Goal: Task Accomplishment & Management: Use online tool/utility

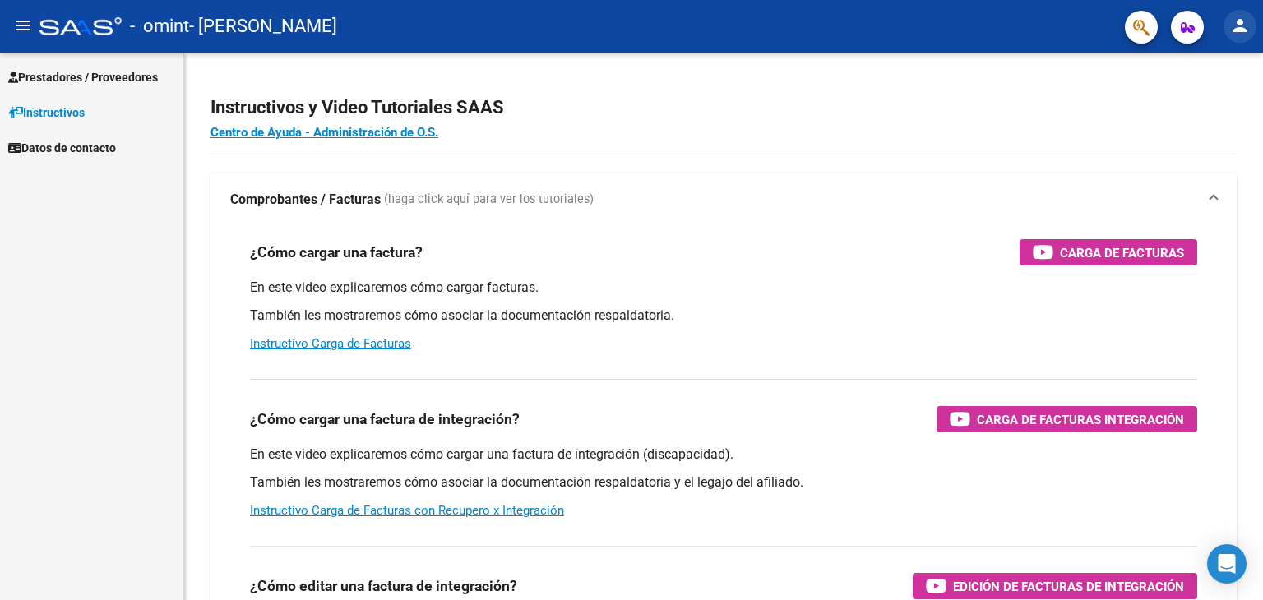
click at [1240, 30] on mat-icon "person" at bounding box center [1240, 26] width 20 height 20
click at [72, 67] on div at bounding box center [631, 300] width 1263 height 600
click at [62, 80] on span "Prestadores / Proveedores" at bounding box center [83, 77] width 150 height 18
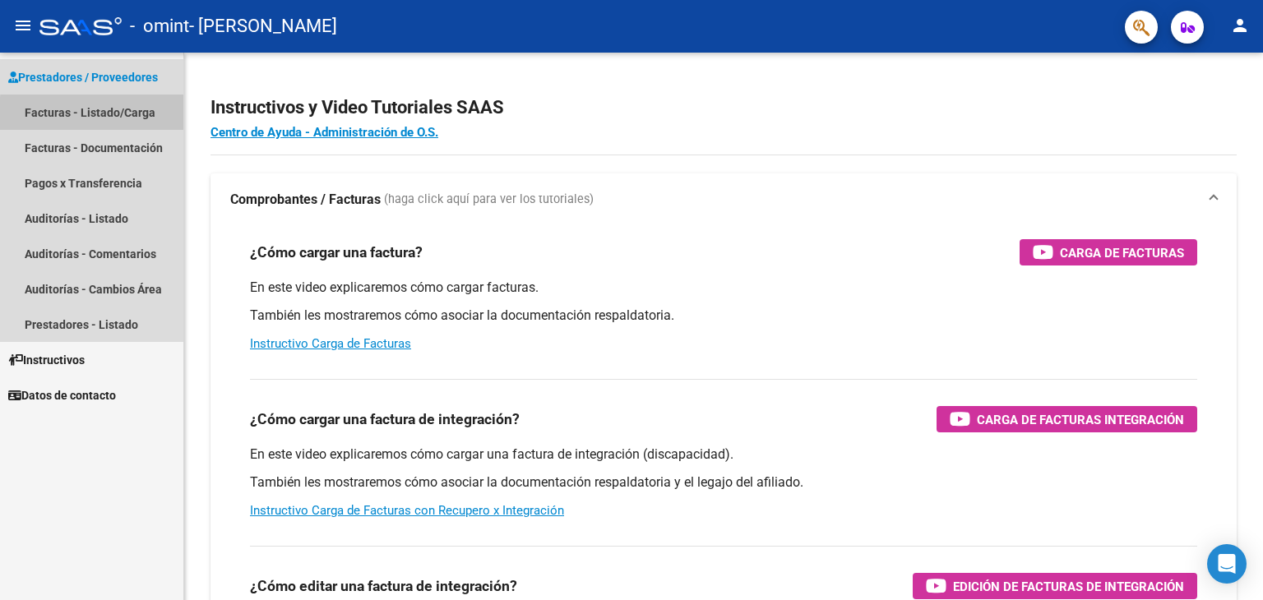
click at [100, 114] on link "Facturas - Listado/Carga" at bounding box center [91, 112] width 183 height 35
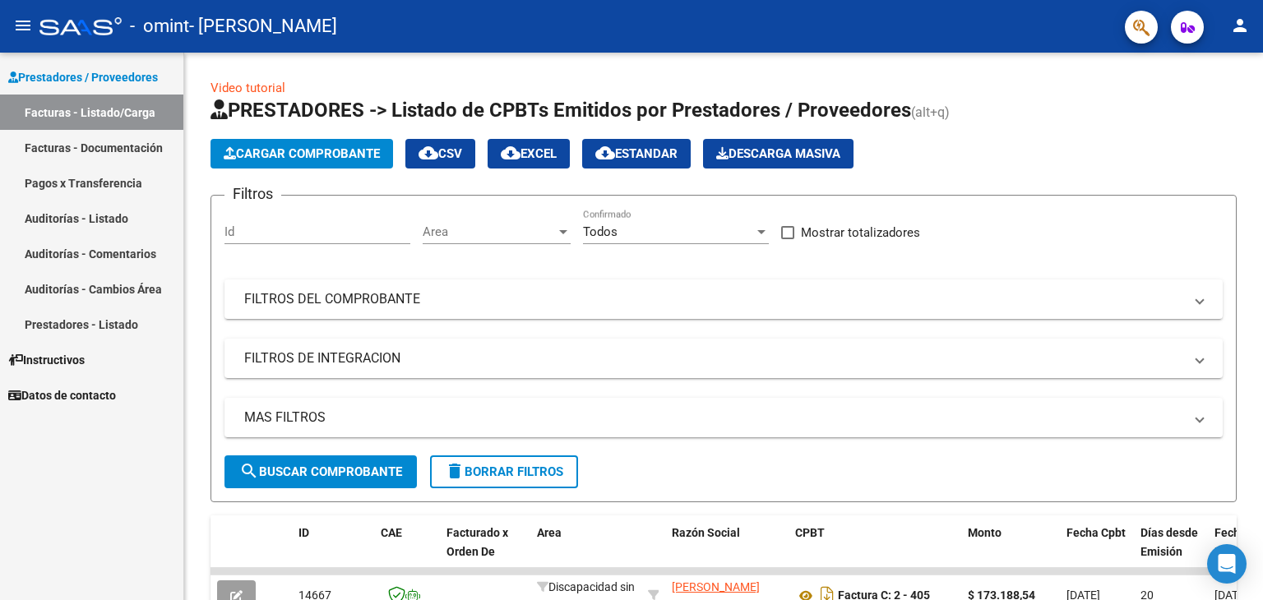
click at [76, 147] on link "Facturas - Documentación" at bounding box center [91, 147] width 183 height 35
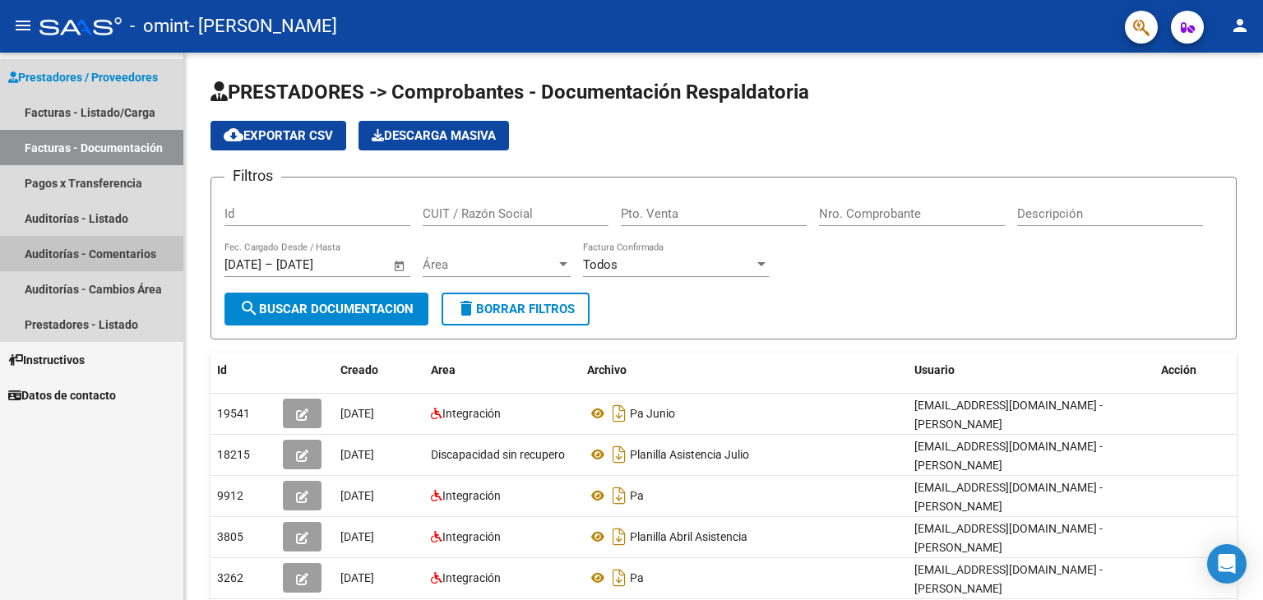
click at [93, 255] on link "Auditorías - Comentarios" at bounding box center [91, 253] width 183 height 35
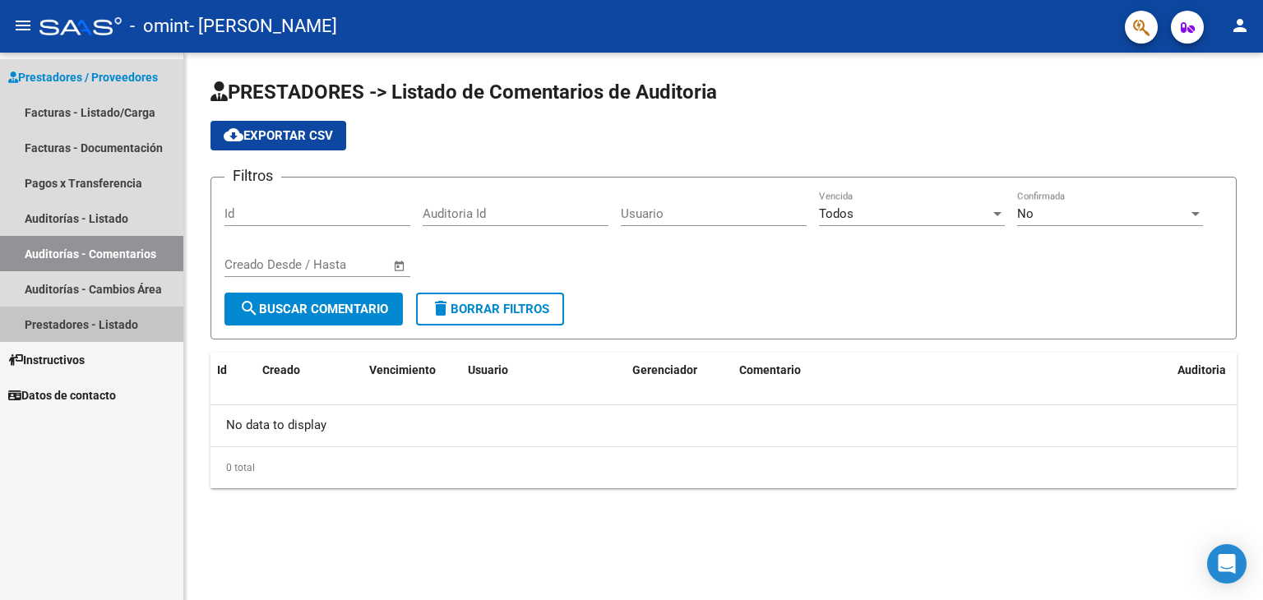
click at [118, 321] on link "Prestadores - Listado" at bounding box center [91, 324] width 183 height 35
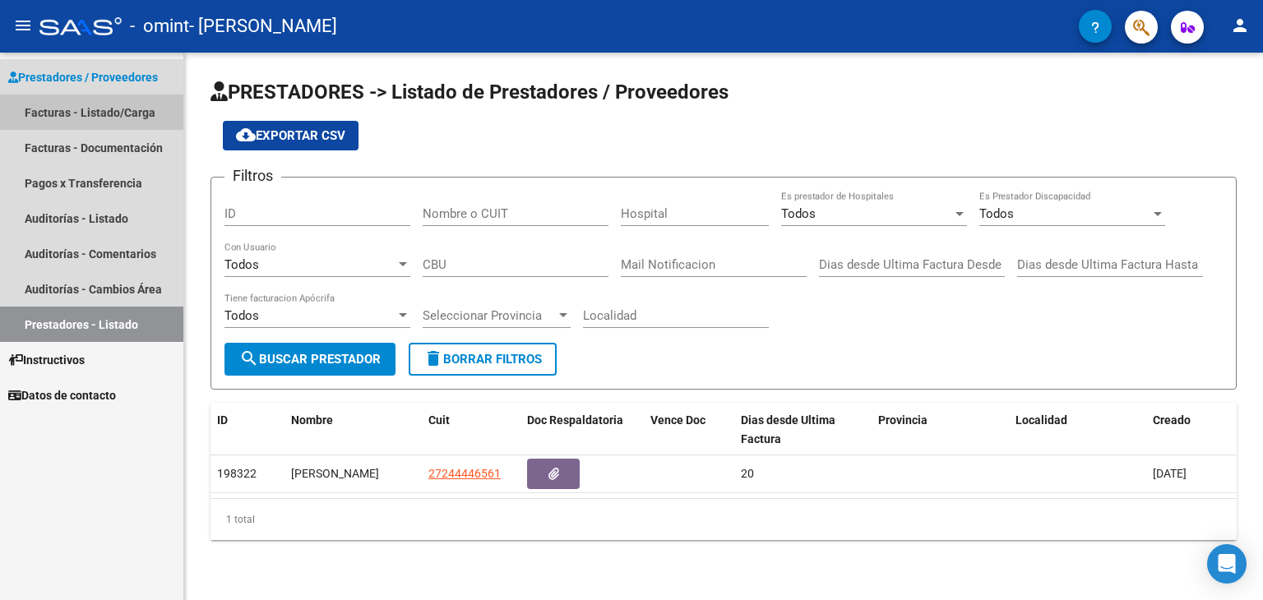
click at [109, 117] on link "Facturas - Listado/Carga" at bounding box center [91, 112] width 183 height 35
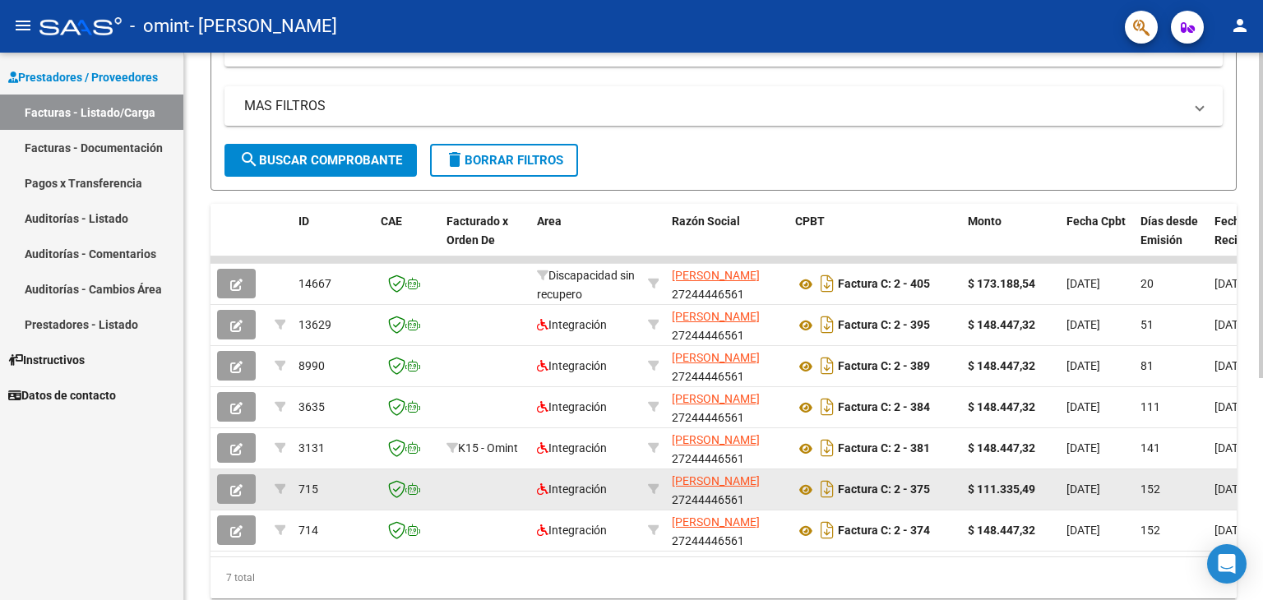
scroll to position [372, 0]
